Goal: Information Seeking & Learning: Learn about a topic

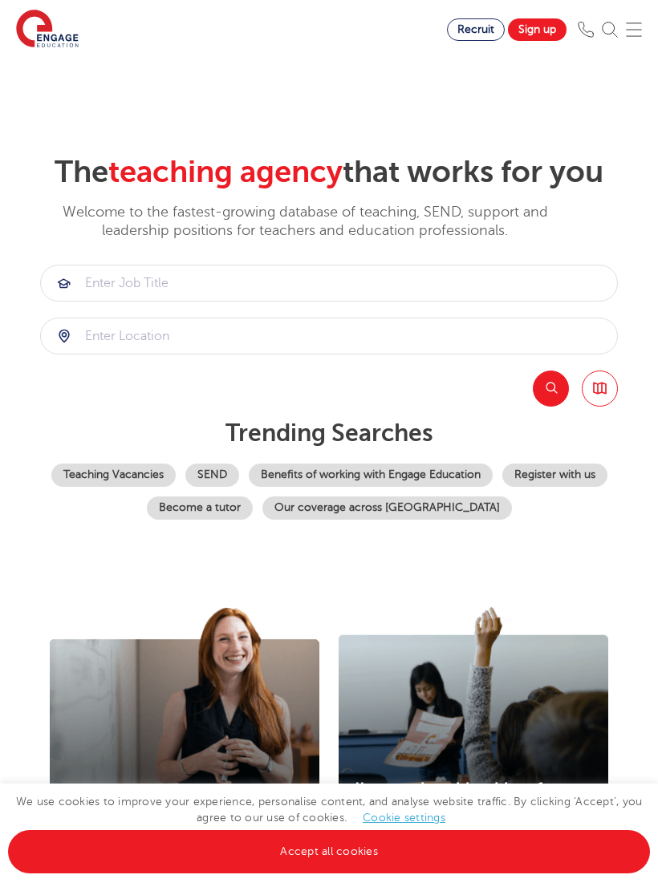
click at [141, 487] on link "Teaching Vacancies" at bounding box center [113, 475] width 124 height 23
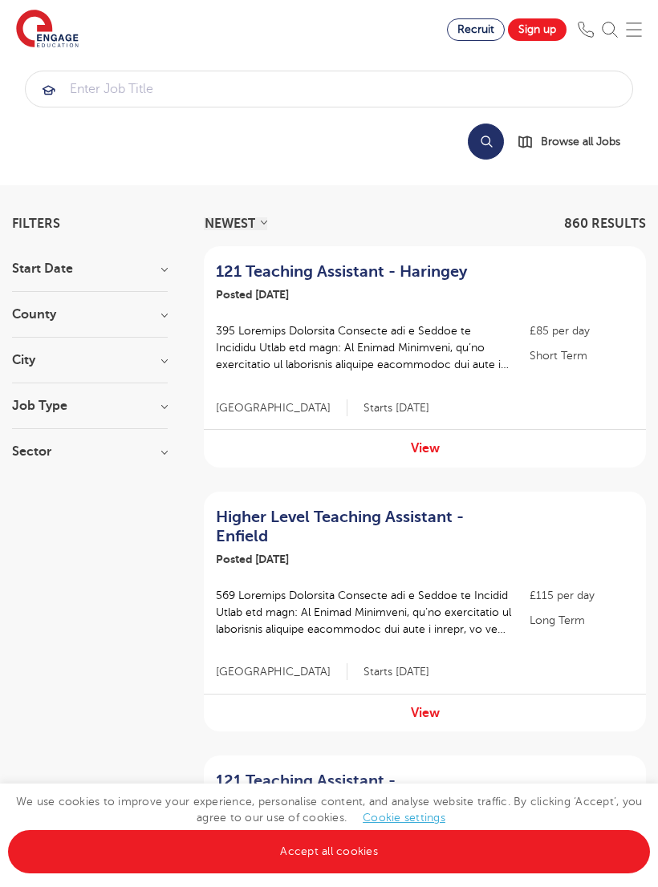
click at [639, 22] on img at bounding box center [634, 30] width 16 height 16
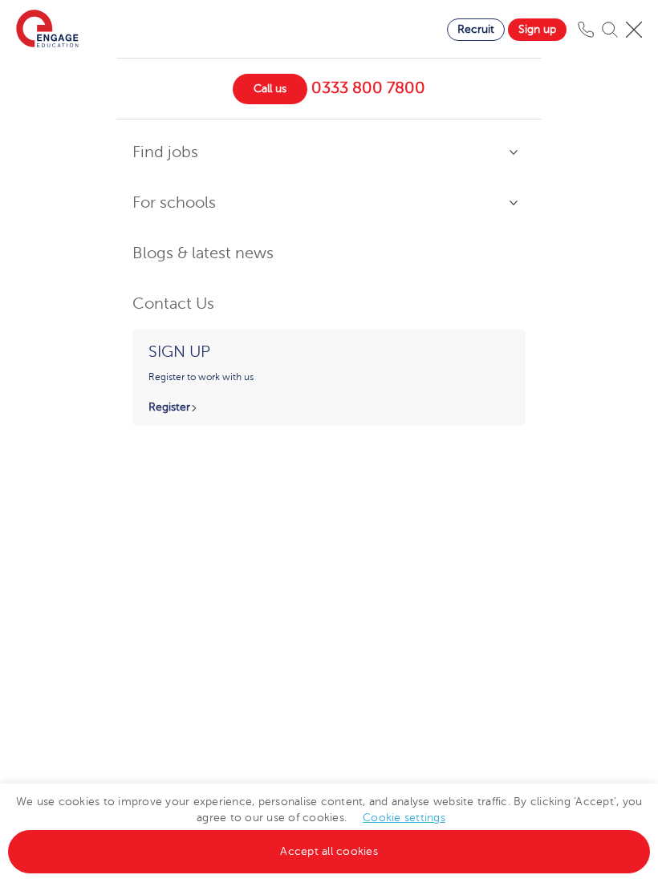
click at [172, 293] on link "Contact Us" at bounding box center [328, 304] width 393 height 34
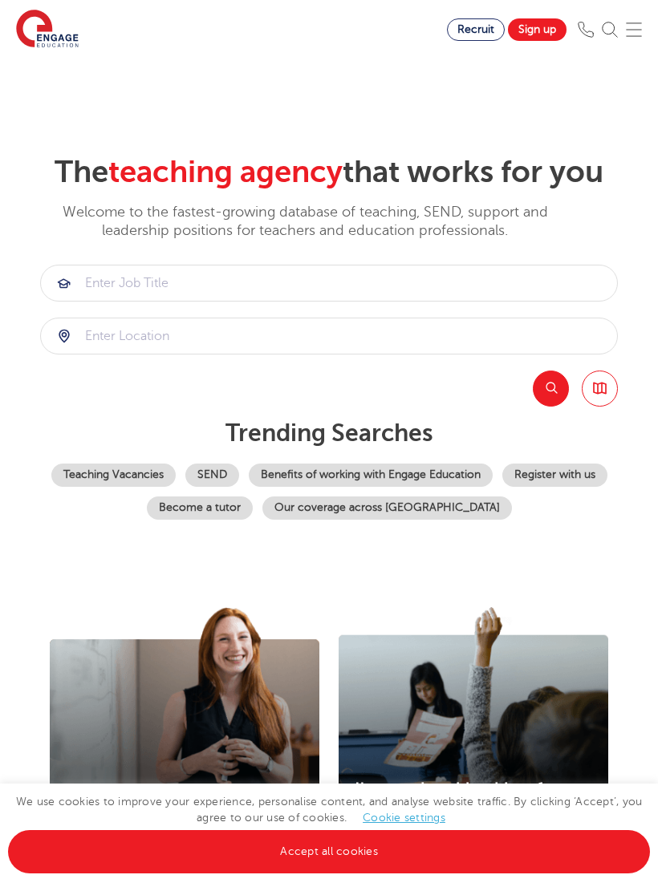
click at [634, 30] on img at bounding box center [634, 30] width 16 height 16
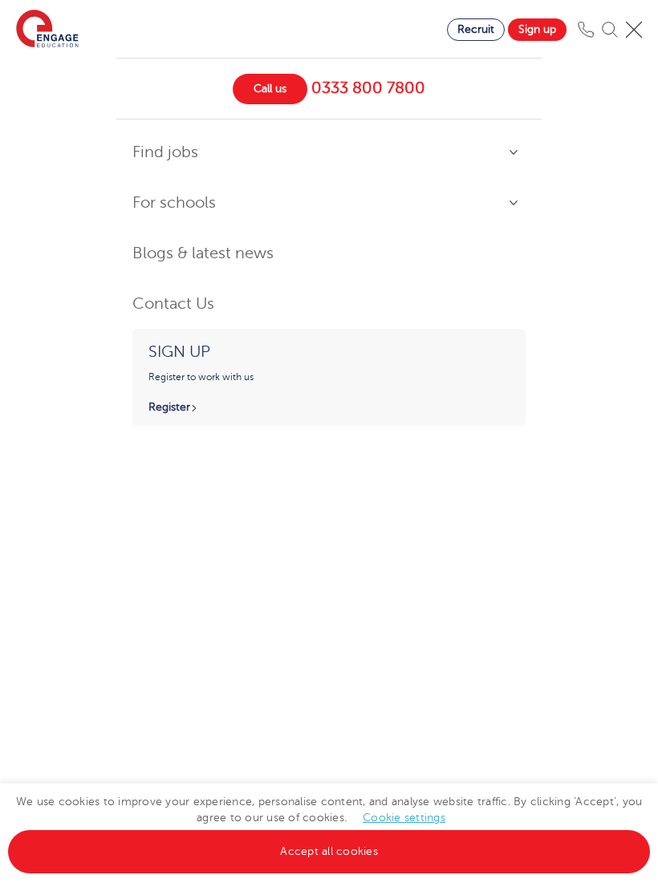
click at [509, 207] on link "For schools" at bounding box center [328, 203] width 393 height 34
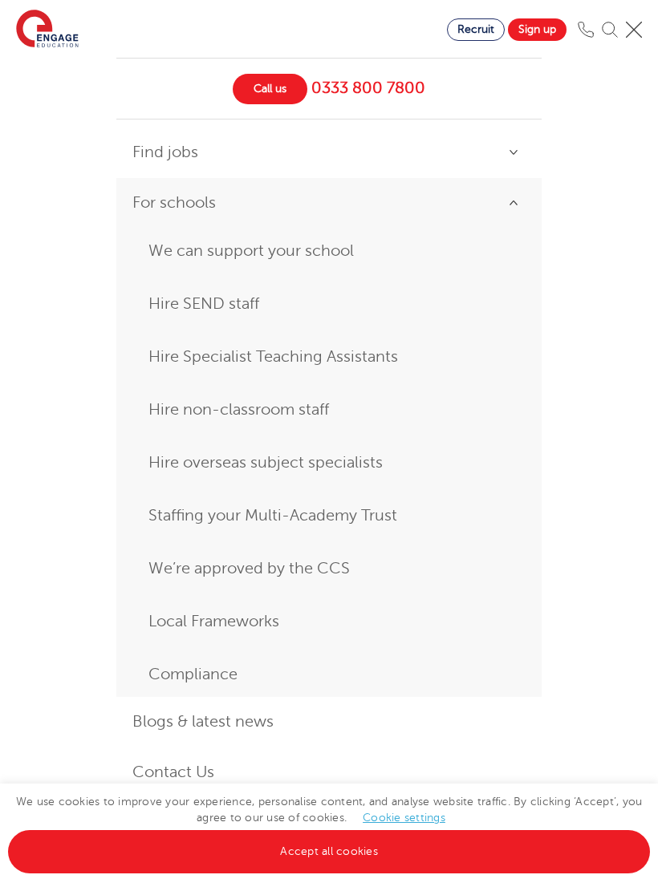
click at [517, 197] on link "For schools" at bounding box center [328, 203] width 393 height 34
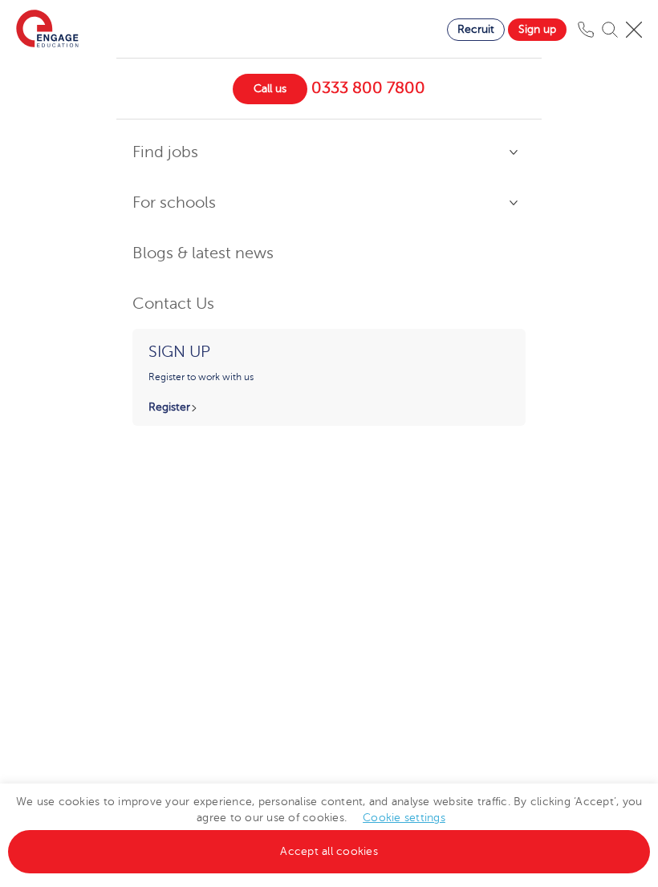
click at [508, 153] on link "Find jobs" at bounding box center [328, 153] width 393 height 34
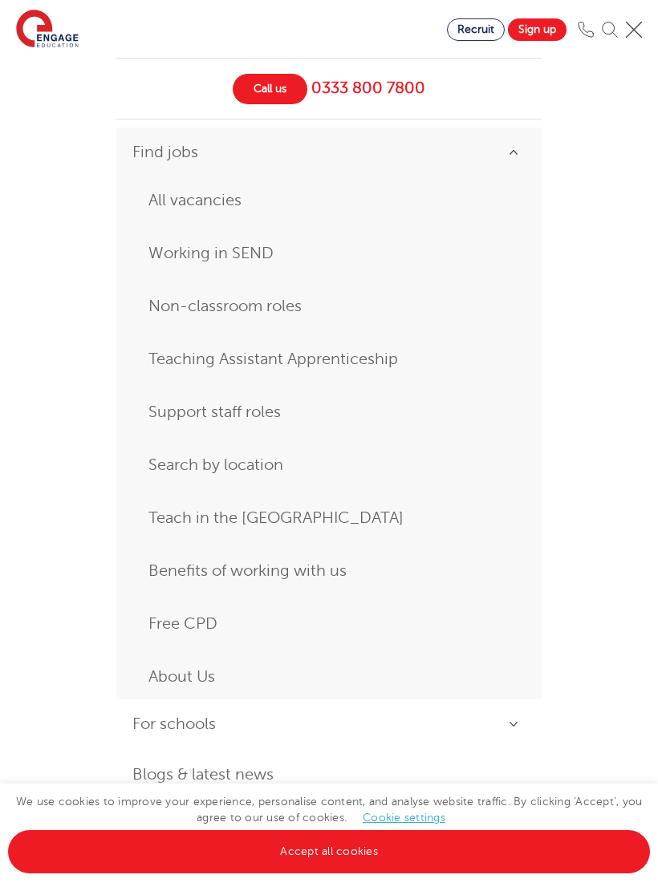
click at [519, 155] on link "Find jobs" at bounding box center [328, 153] width 393 height 34
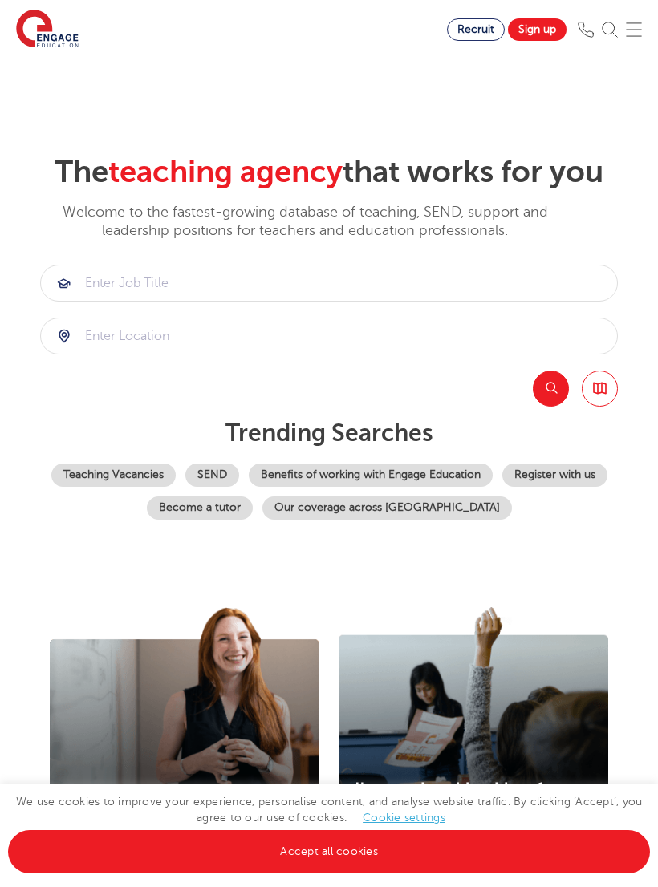
click at [592, 14] on div "Find jobs All vacancies We have one of the UK's largest database. and with hund…" at bounding box center [329, 29] width 658 height 59
click at [581, 30] on img at bounding box center [586, 30] width 16 height 16
